Goal: Find specific page/section: Find specific page/section

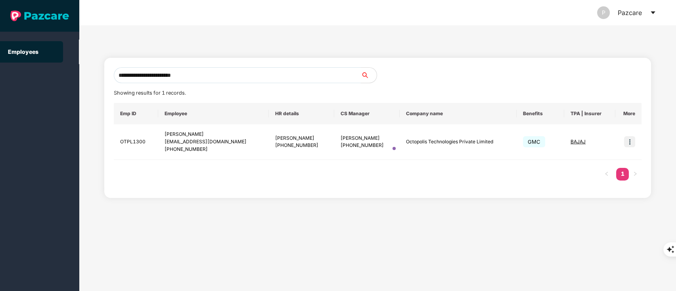
click at [151, 75] on input "**********" at bounding box center [237, 75] width 247 height 16
paste input "text"
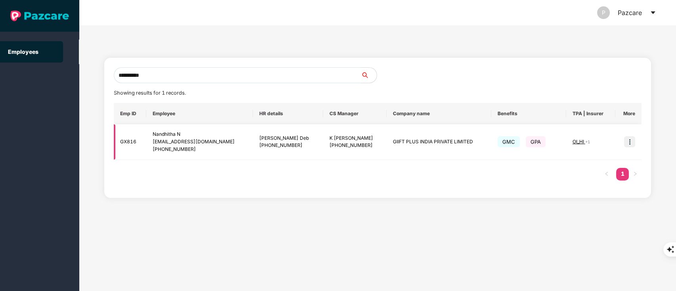
type input "**********"
click at [626, 139] on img at bounding box center [629, 141] width 11 height 11
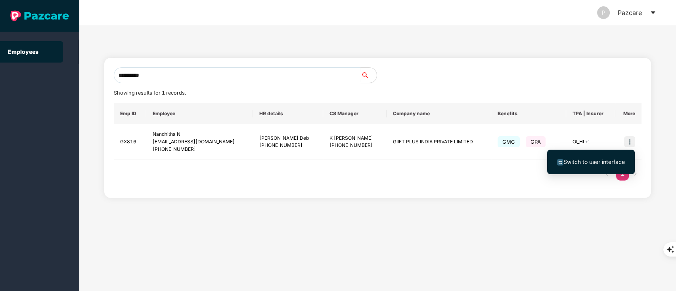
click at [590, 157] on li "Switch to user interface" at bounding box center [591, 162] width 88 height 17
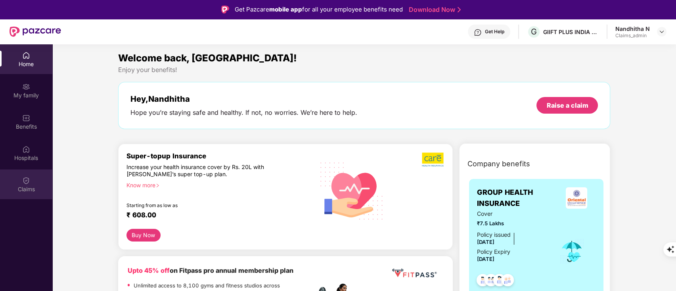
click at [27, 171] on div "Claims" at bounding box center [26, 185] width 52 height 30
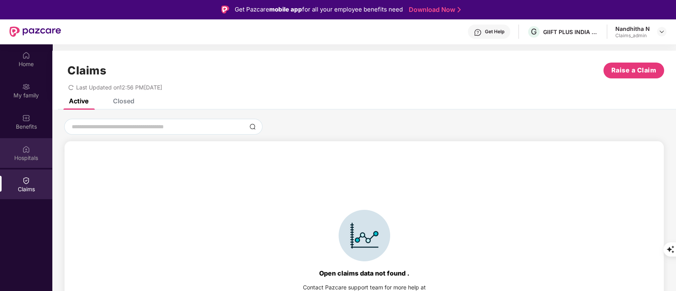
click at [25, 153] on div "Hospitals" at bounding box center [26, 153] width 52 height 30
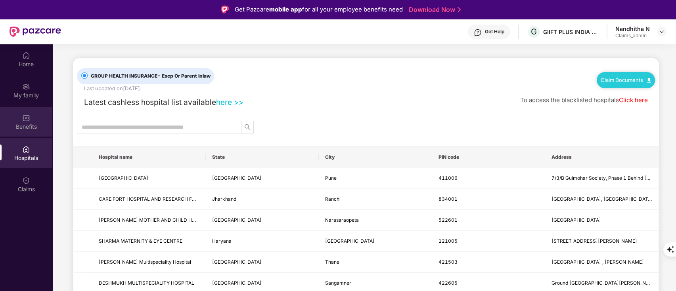
click at [33, 113] on div "Benefits" at bounding box center [26, 122] width 52 height 30
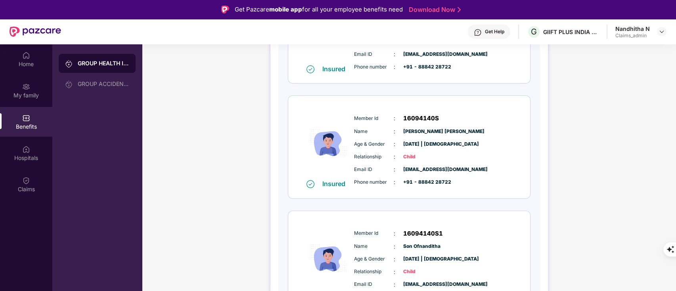
scroll to position [297, 0]
click at [421, 115] on span "16094140S" at bounding box center [421, 118] width 36 height 10
copy span "16094140S"
